Goal: Transaction & Acquisition: Download file/media

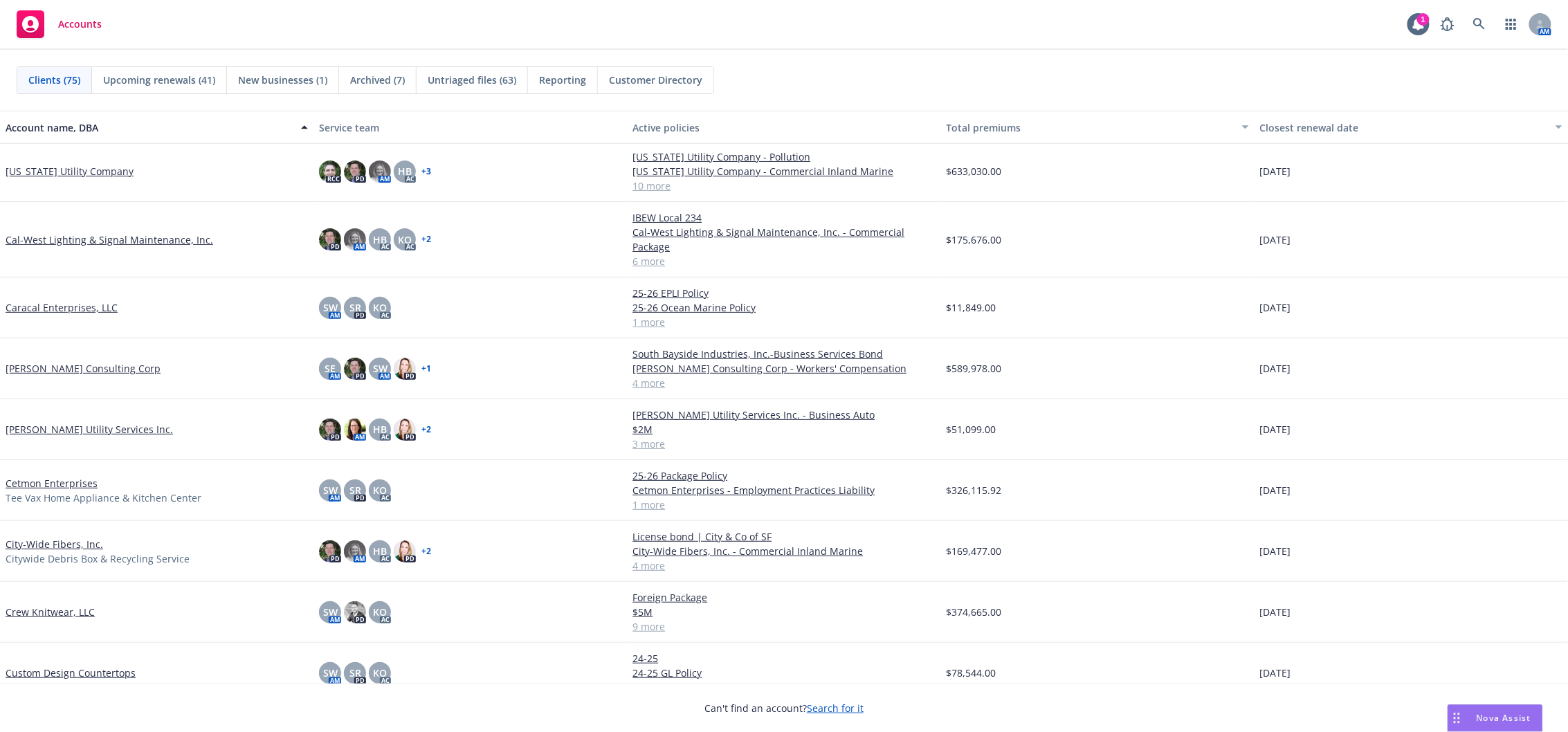
scroll to position [677, 0]
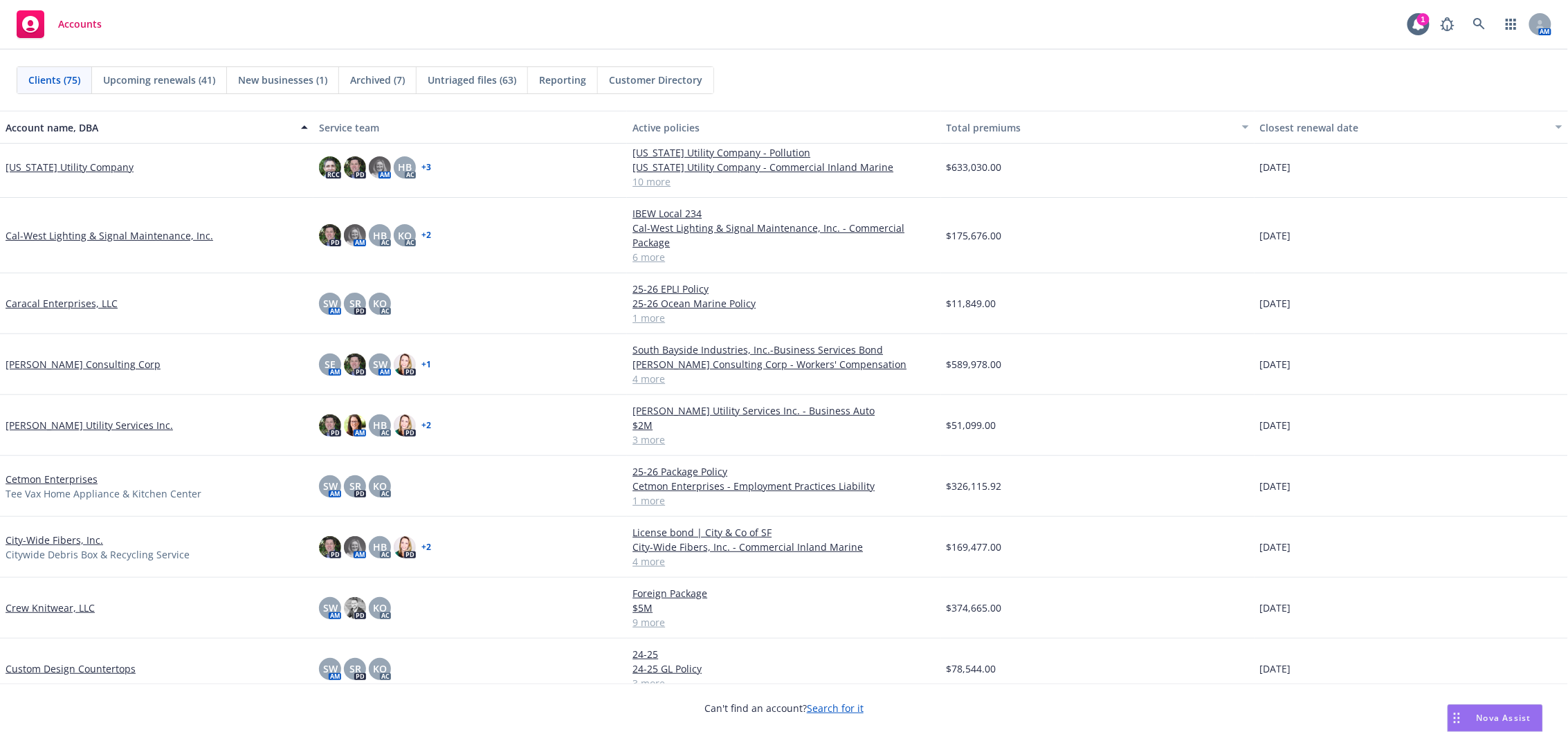
click at [48, 478] on link "Cetmon Enterprises" at bounding box center [51, 479] width 92 height 14
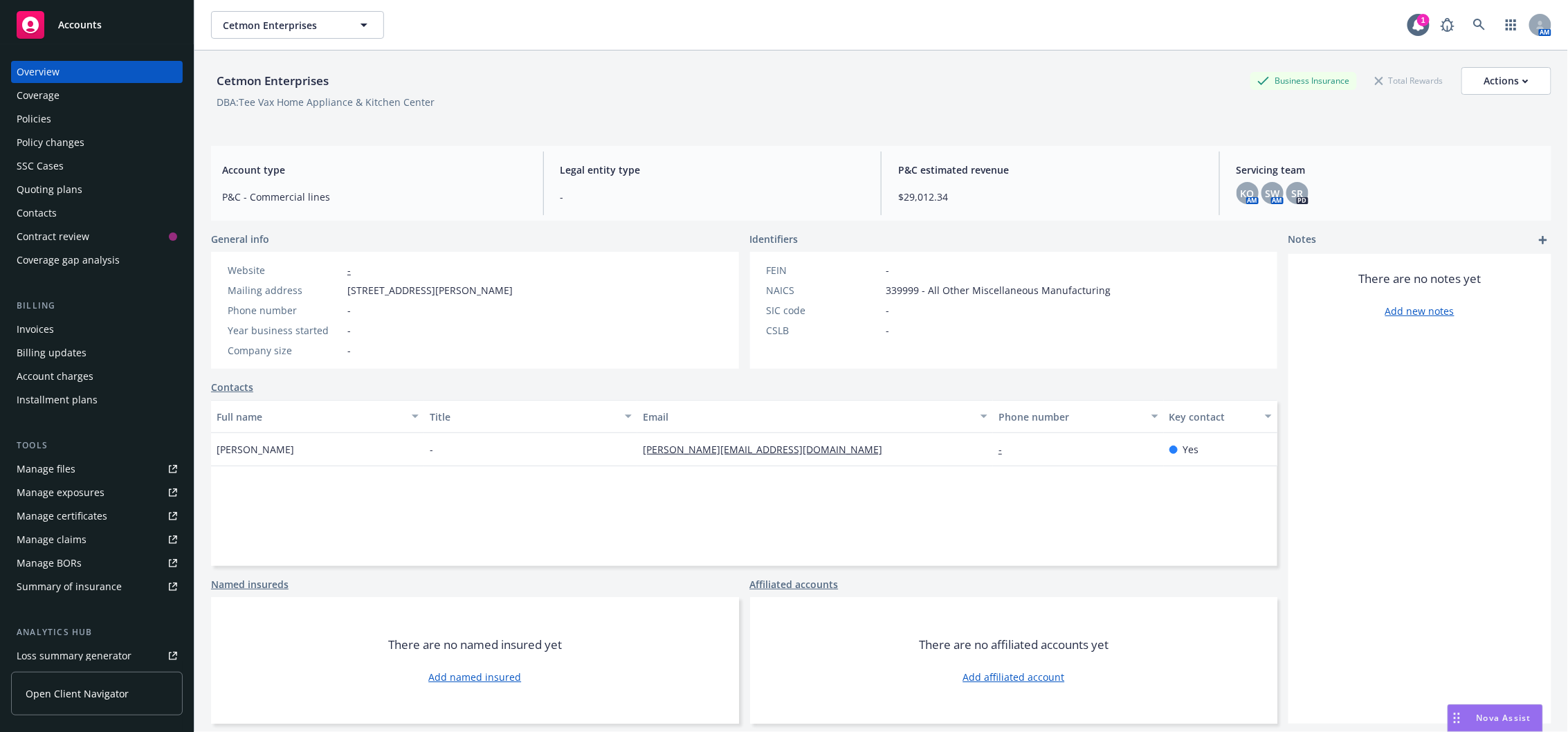
click at [57, 515] on div "Manage certificates" at bounding box center [61, 516] width 91 height 22
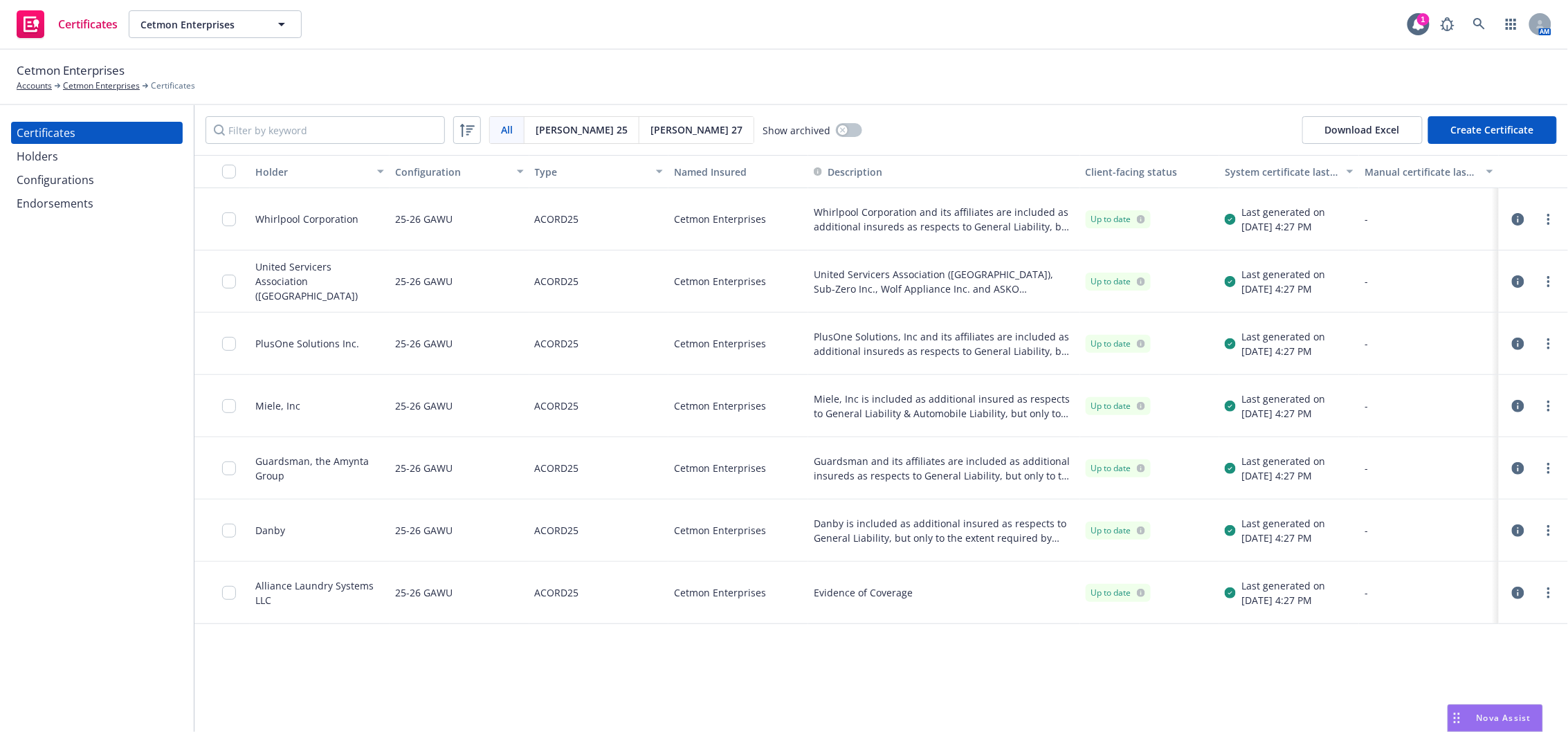
click at [139, 162] on div "Holders" at bounding box center [97, 156] width 161 height 22
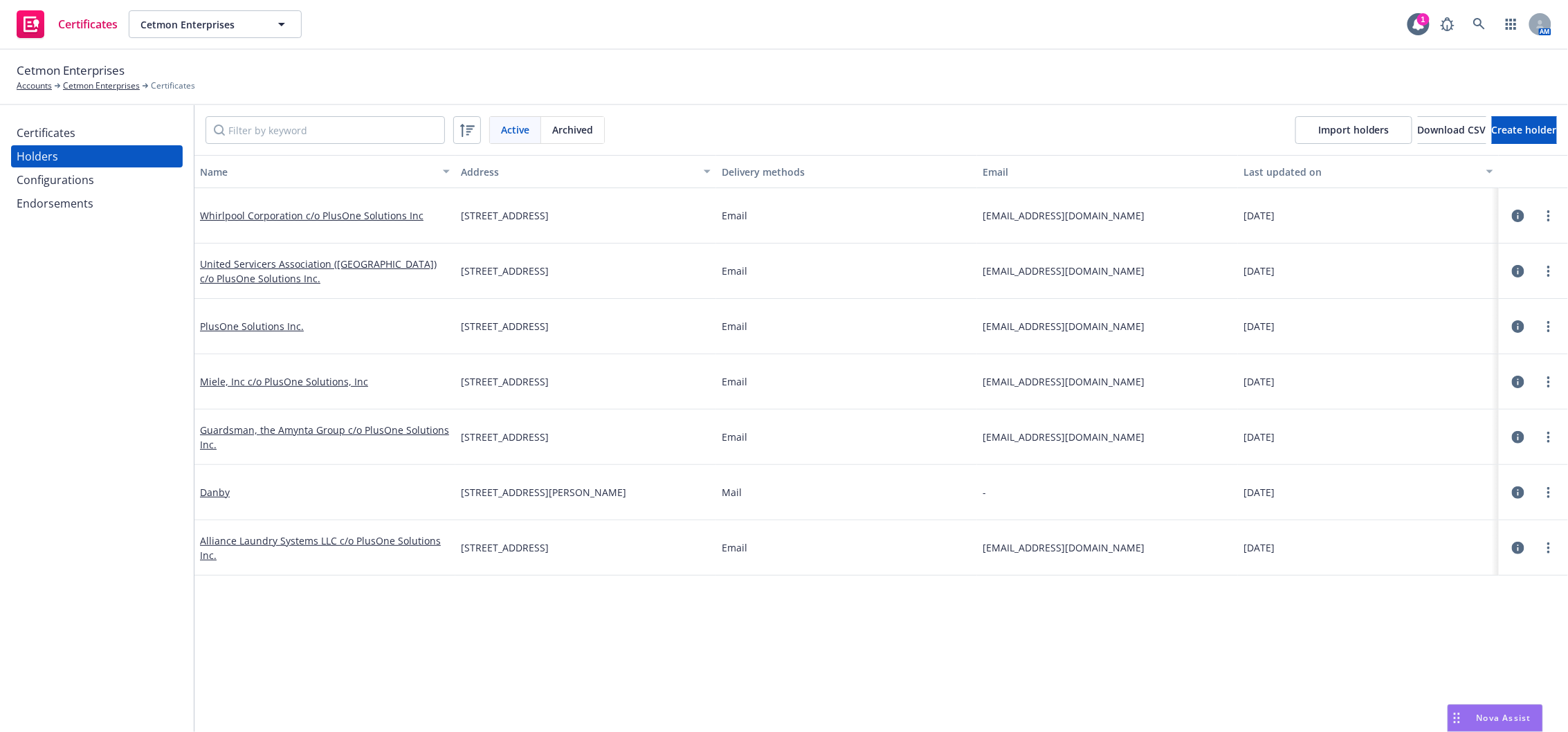
click at [95, 133] on div "Certificates" at bounding box center [97, 133] width 161 height 22
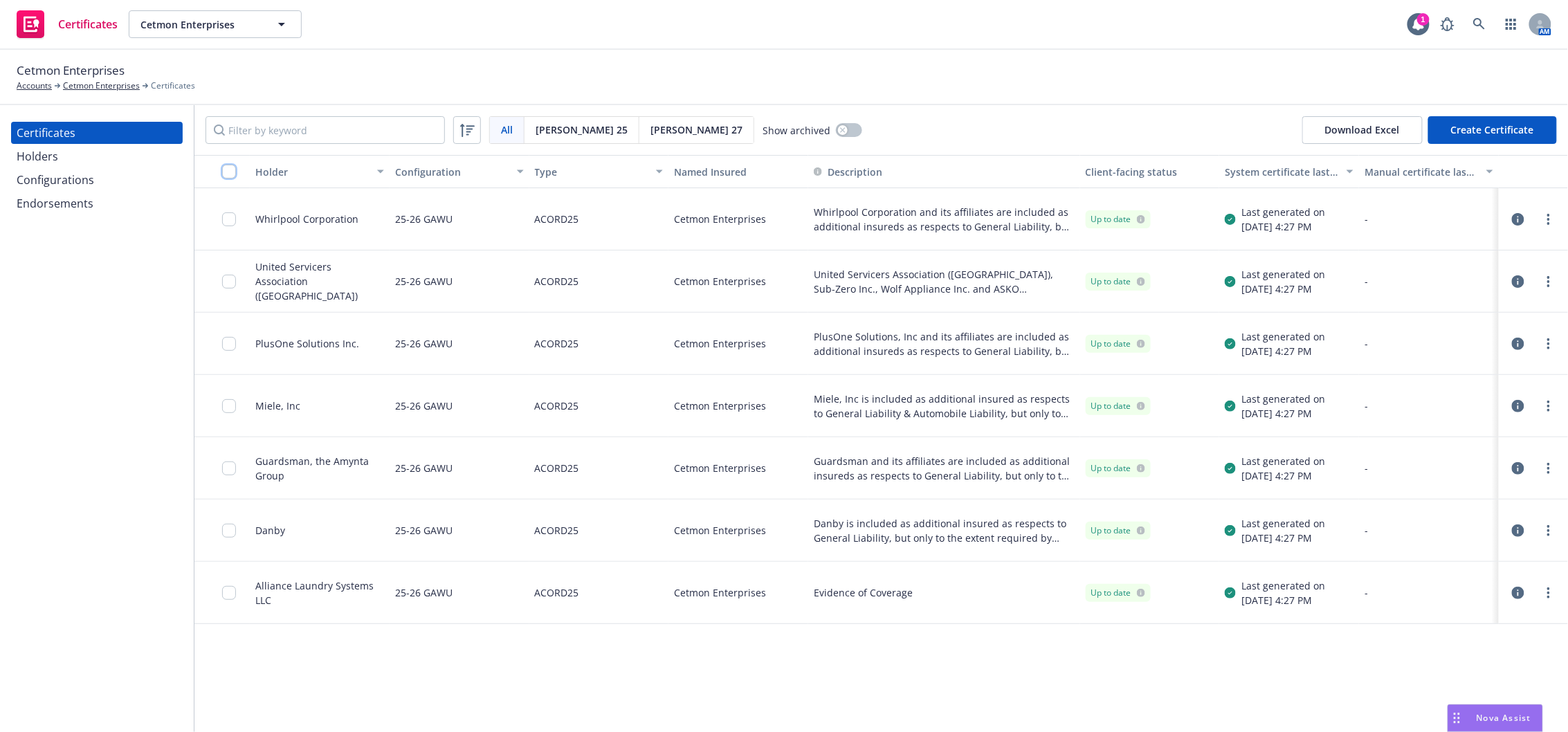
click at [230, 178] on input "checkbox" at bounding box center [229, 172] width 14 height 14
click at [672, 703] on div "Download certificates" at bounding box center [704, 700] width 109 height 26
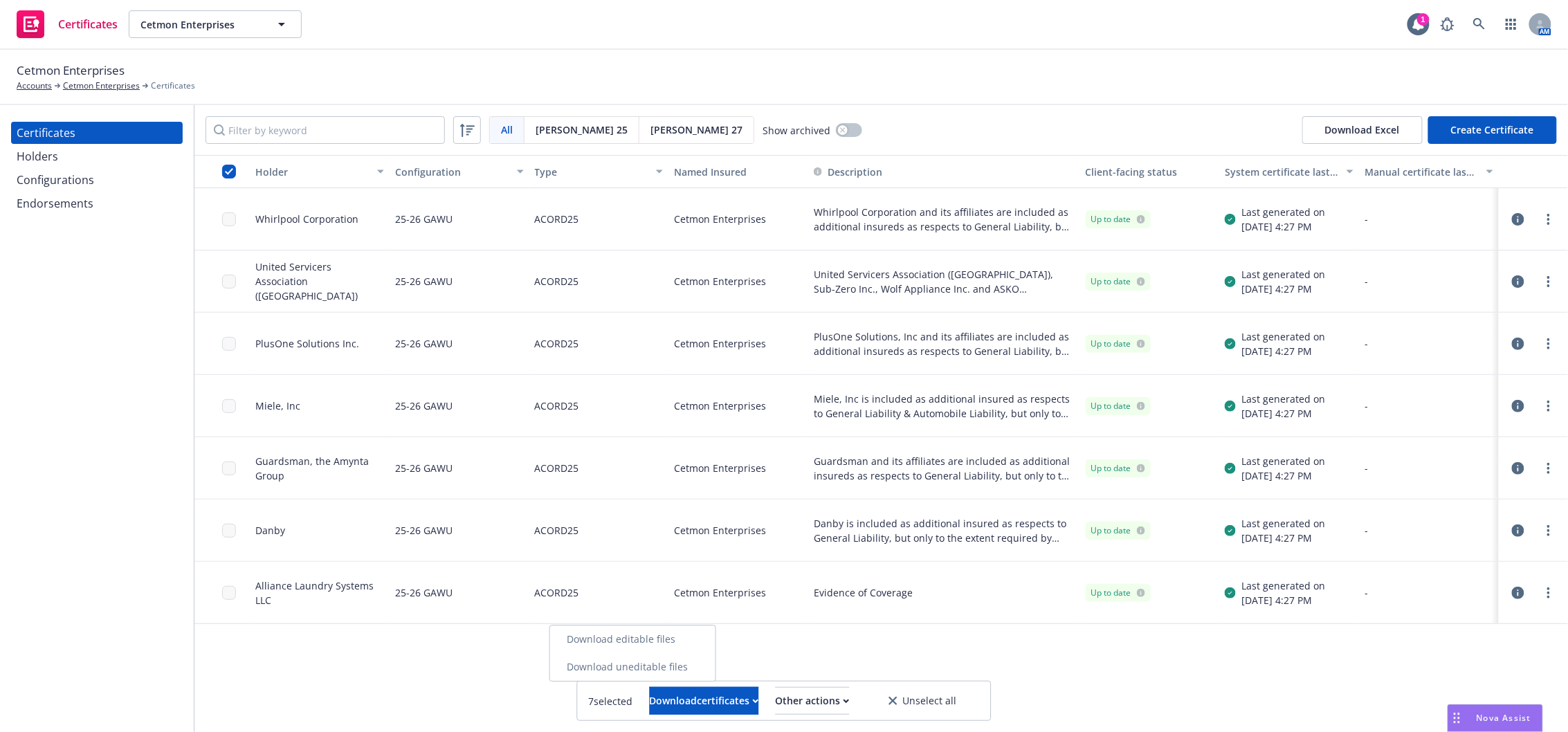
click at [713, 664] on link "Download uneditable files" at bounding box center [632, 667] width 165 height 28
